Goal: Task Accomplishment & Management: Use online tool/utility

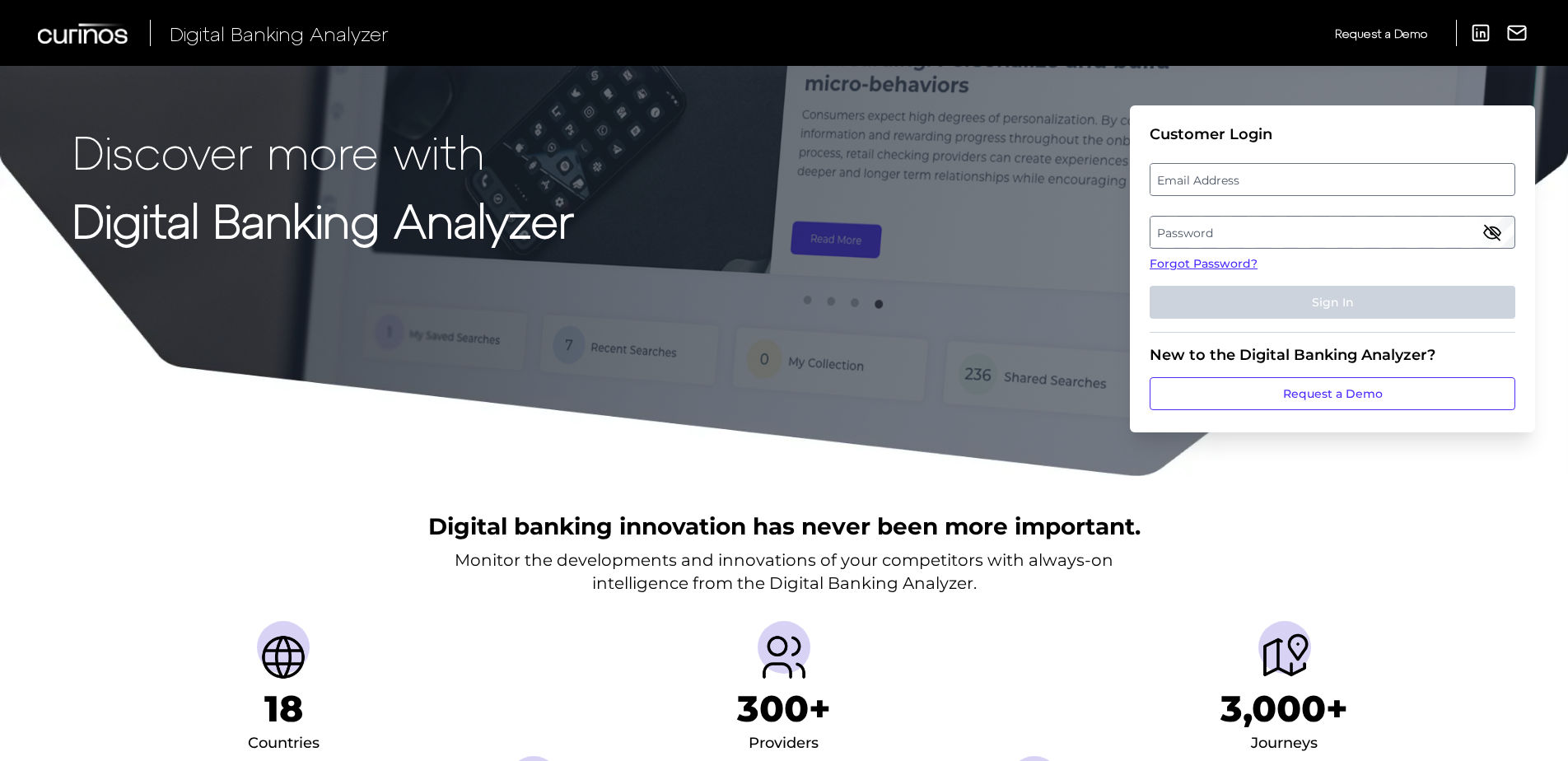
click at [1183, 173] on label "Email Address" at bounding box center [1331, 179] width 363 height 30
click at [1183, 173] on input "email" at bounding box center [1332, 179] width 366 height 33
type input "[PERSON_NAME][EMAIL_ADDRESS][PERSON_NAME][DOMAIN_NAME]"
click at [1177, 232] on label "Password" at bounding box center [1331, 232] width 363 height 30
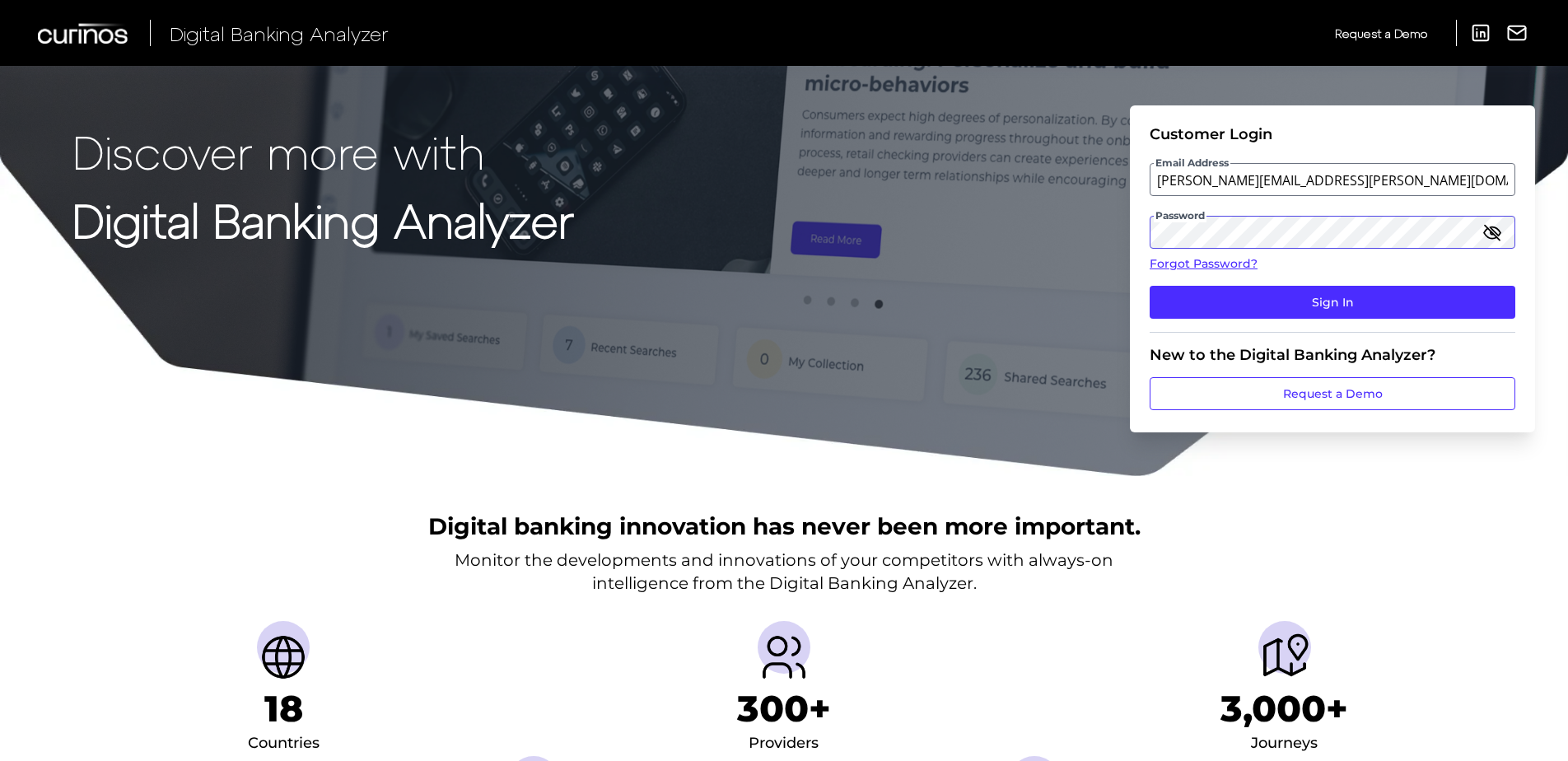
click at [1149, 286] on button "Sign In" at bounding box center [1332, 302] width 366 height 33
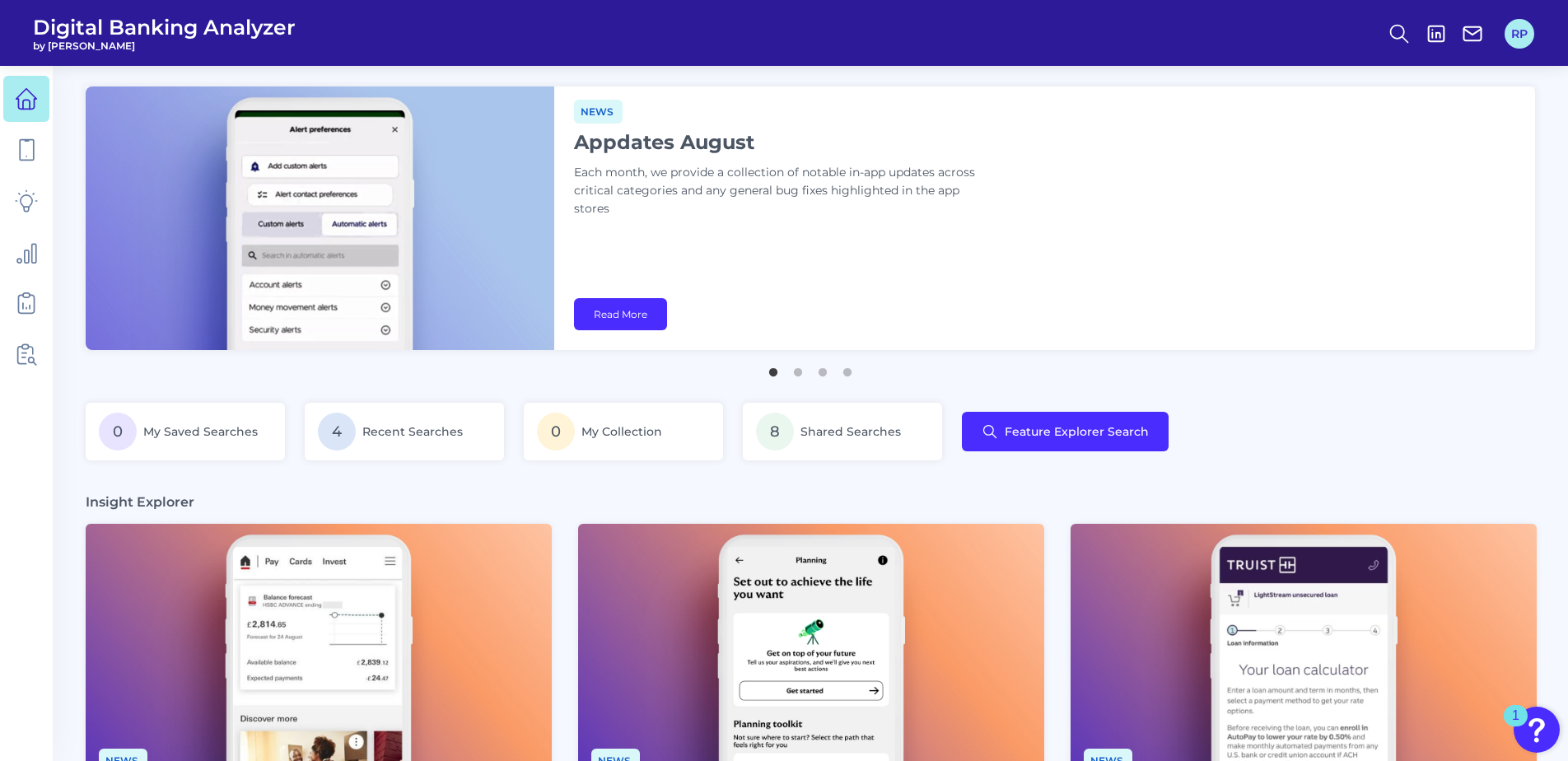
click at [1512, 37] on button "RP" at bounding box center [1519, 34] width 30 height 30
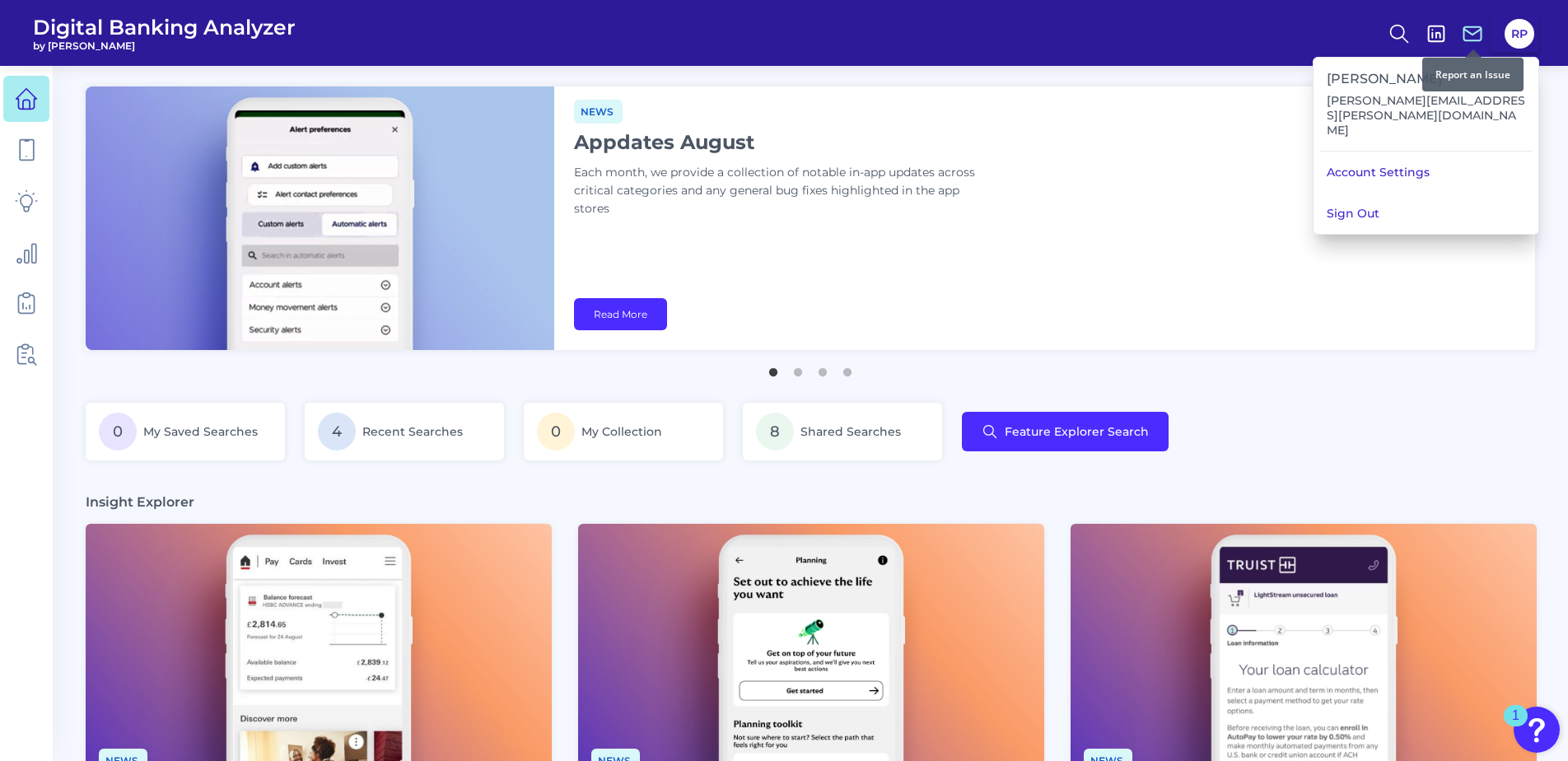
click at [1474, 36] on icon at bounding box center [1472, 34] width 23 height 23
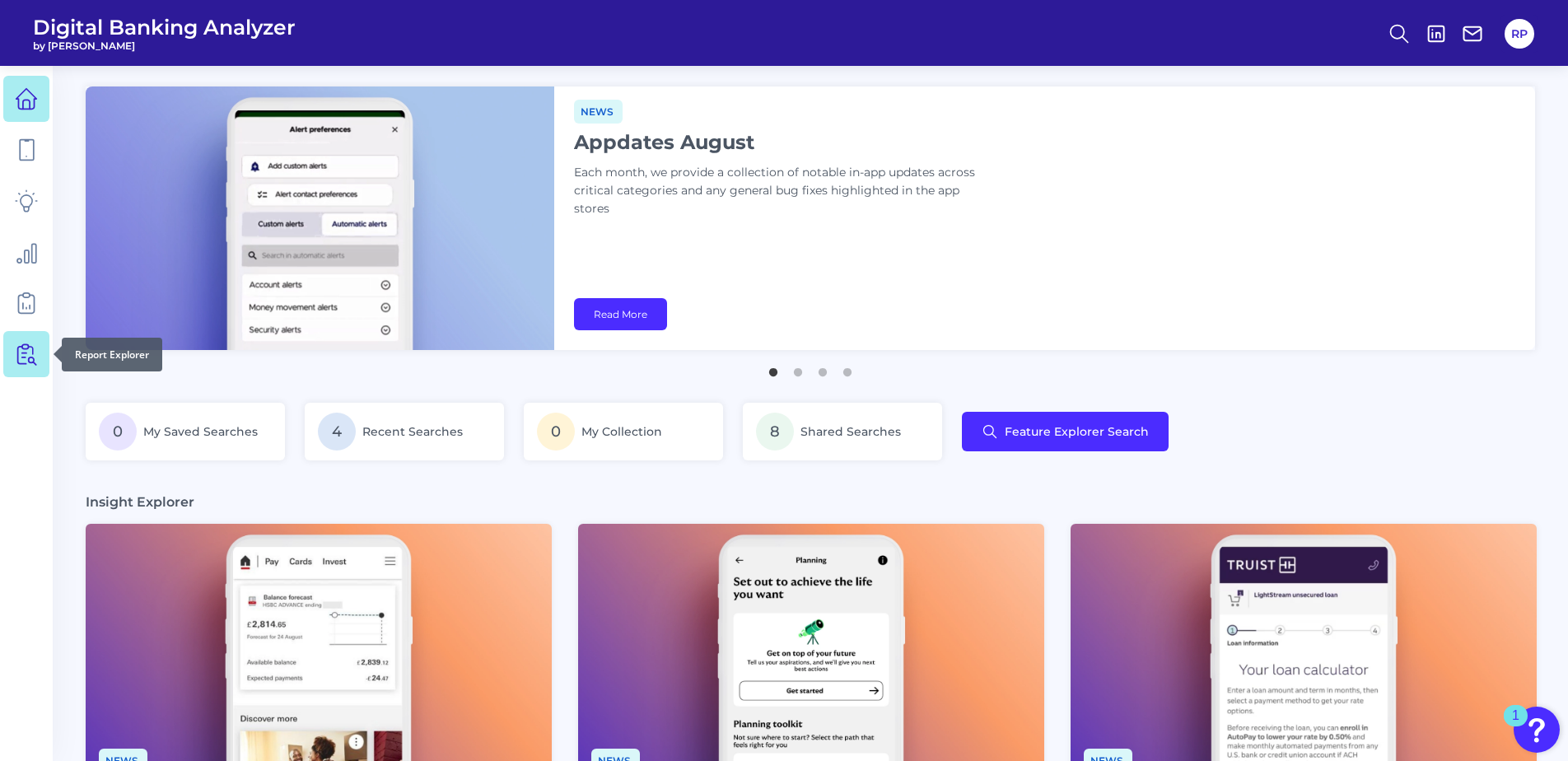
click at [16, 350] on icon at bounding box center [26, 354] width 23 height 23
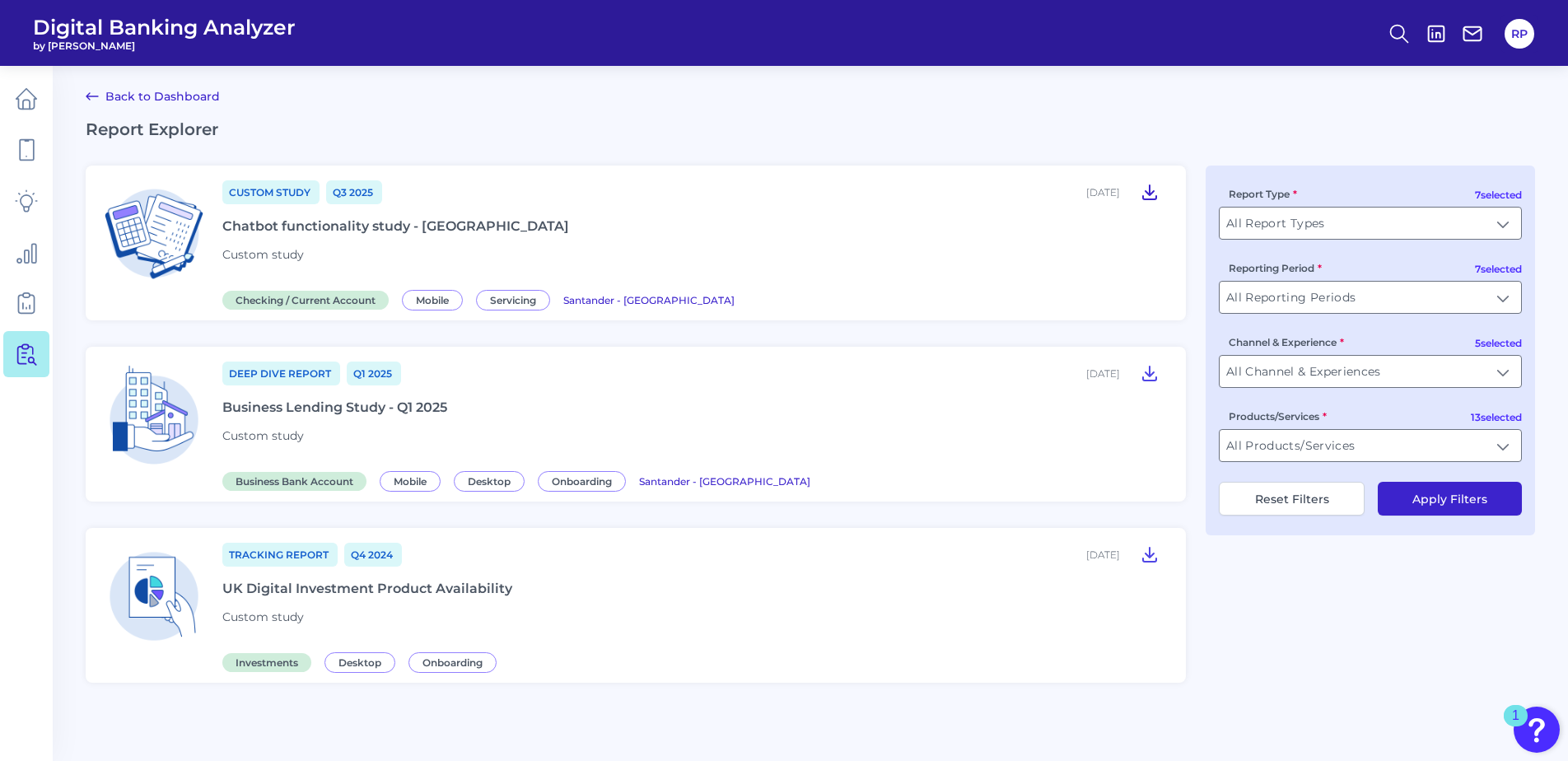
click at [1149, 191] on icon at bounding box center [1150, 192] width 13 height 14
